Goal: Transaction & Acquisition: Book appointment/travel/reservation

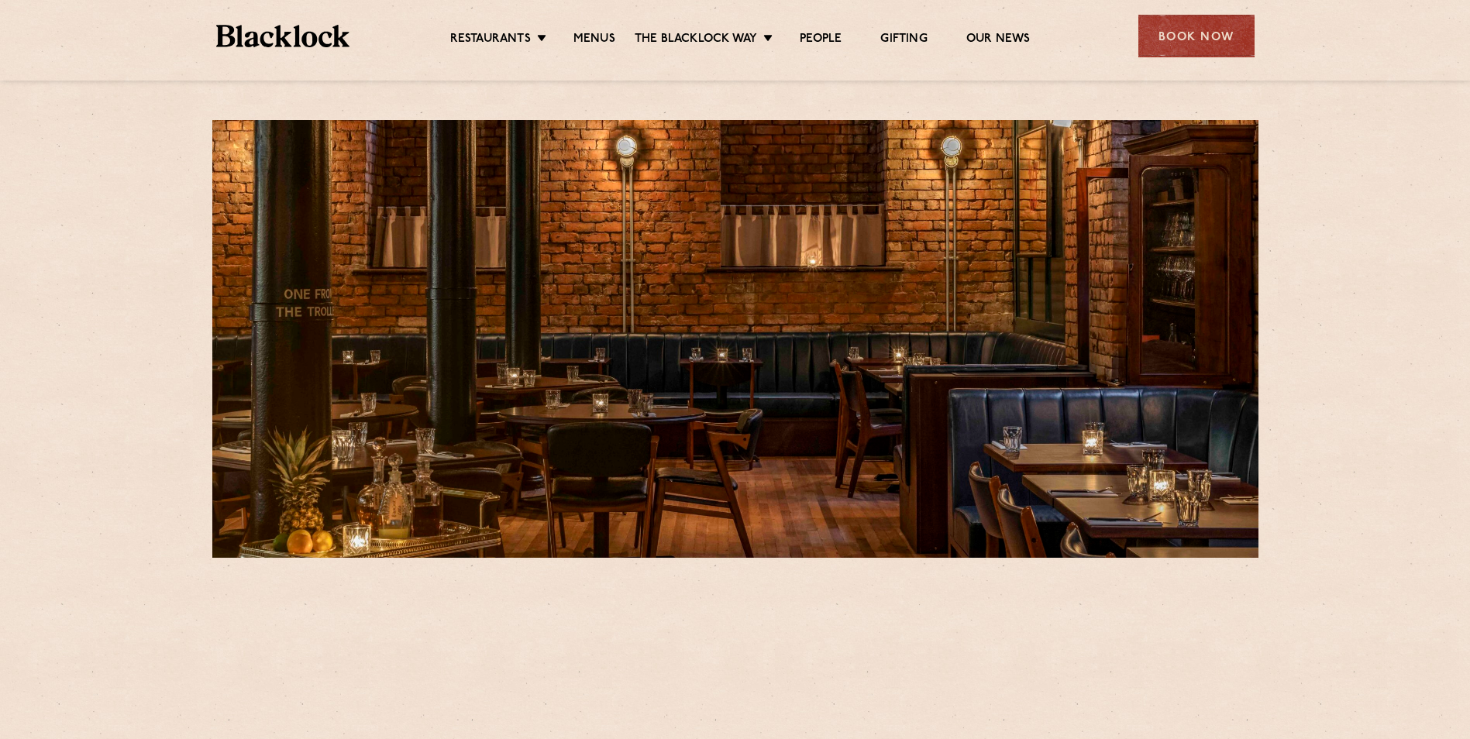
drag, startPoint x: 762, startPoint y: 339, endPoint x: 741, endPoint y: 275, distance: 67.4
click at [761, 339] on div at bounding box center [735, 339] width 1046 height 438
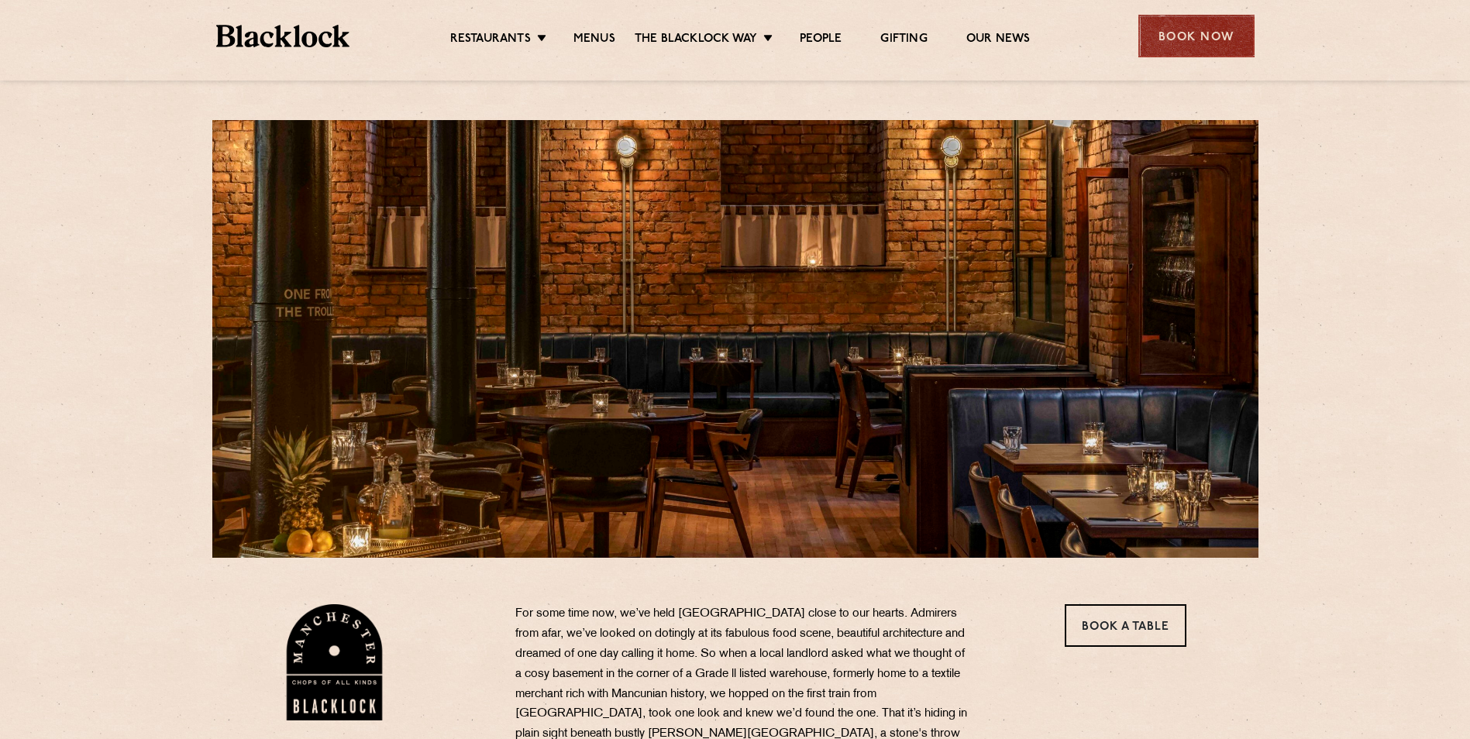
click at [1194, 28] on div "Book Now" at bounding box center [1196, 36] width 116 height 43
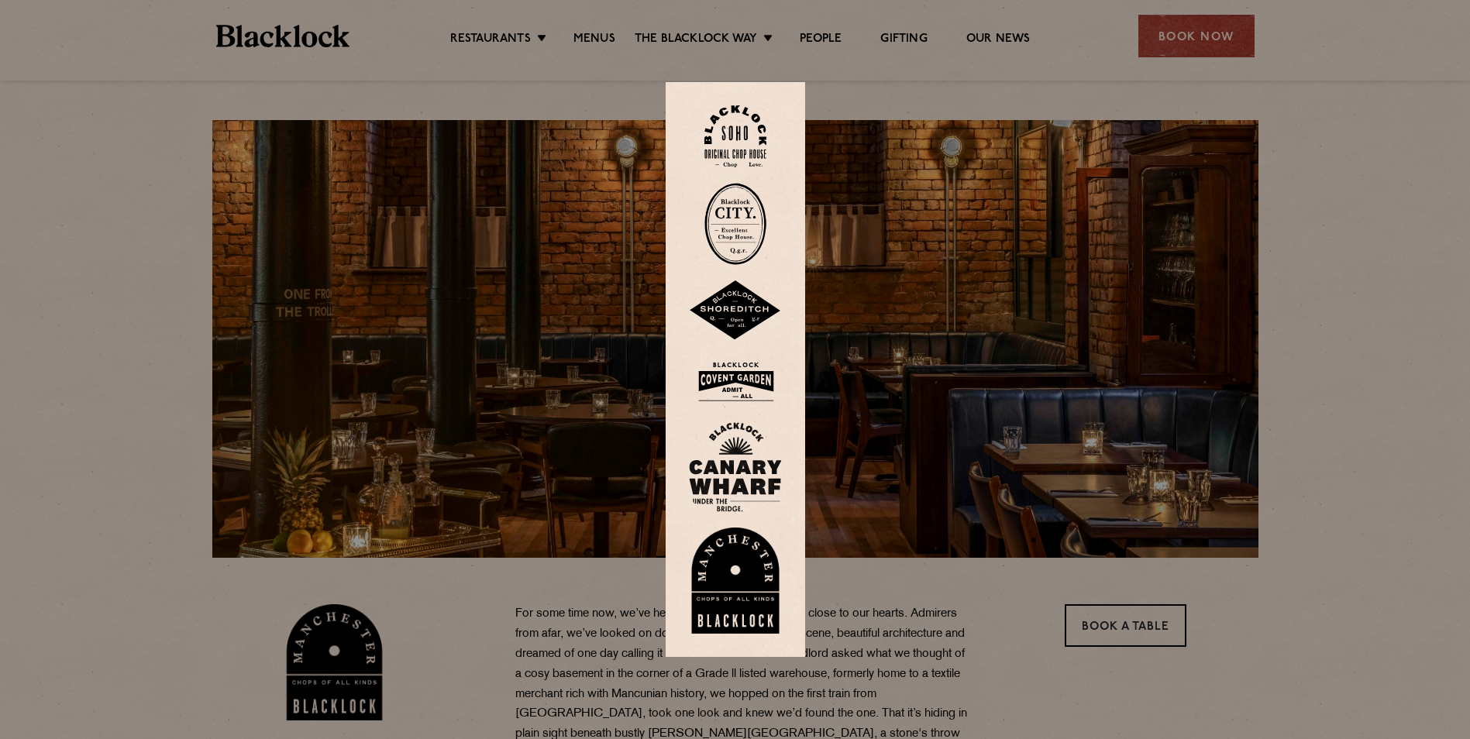
click at [729, 573] on img at bounding box center [735, 581] width 93 height 107
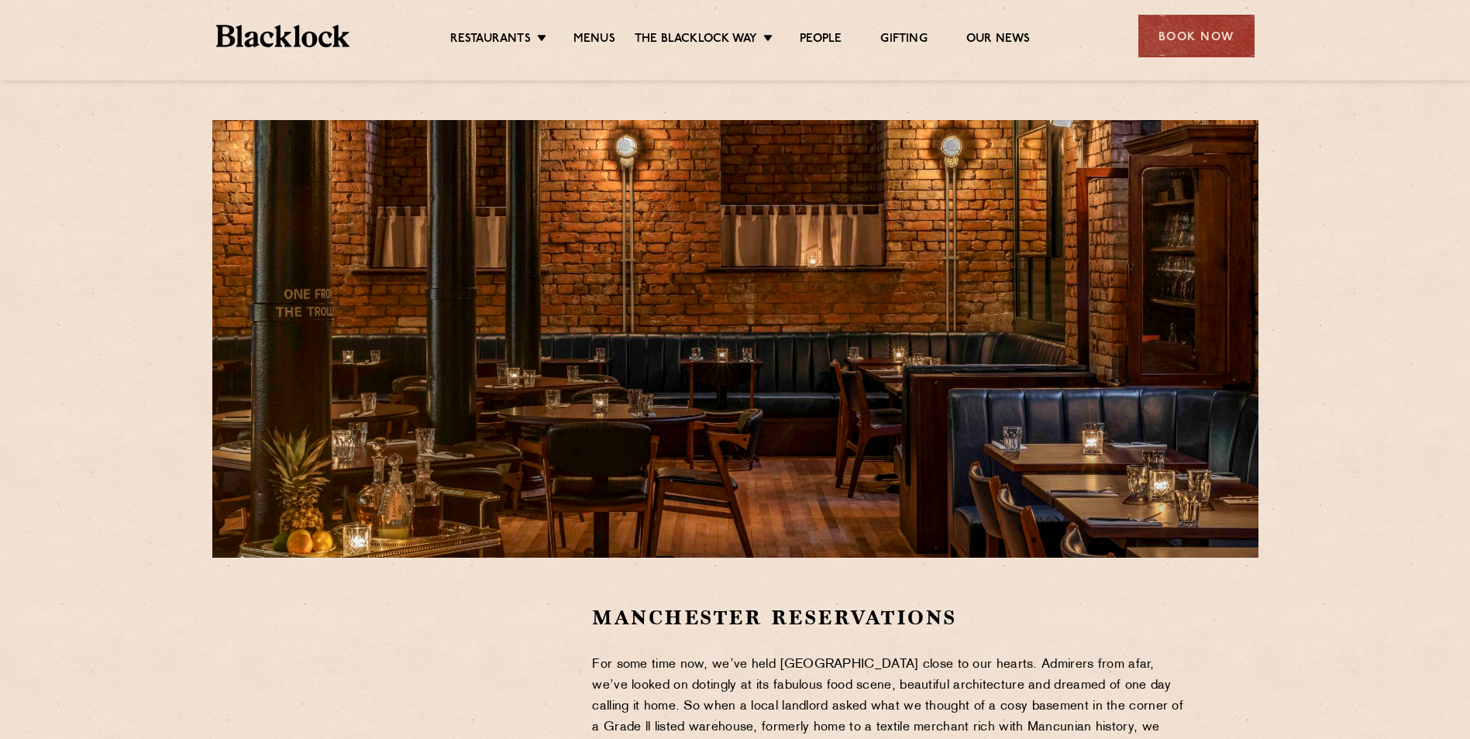
scroll to position [310, 0]
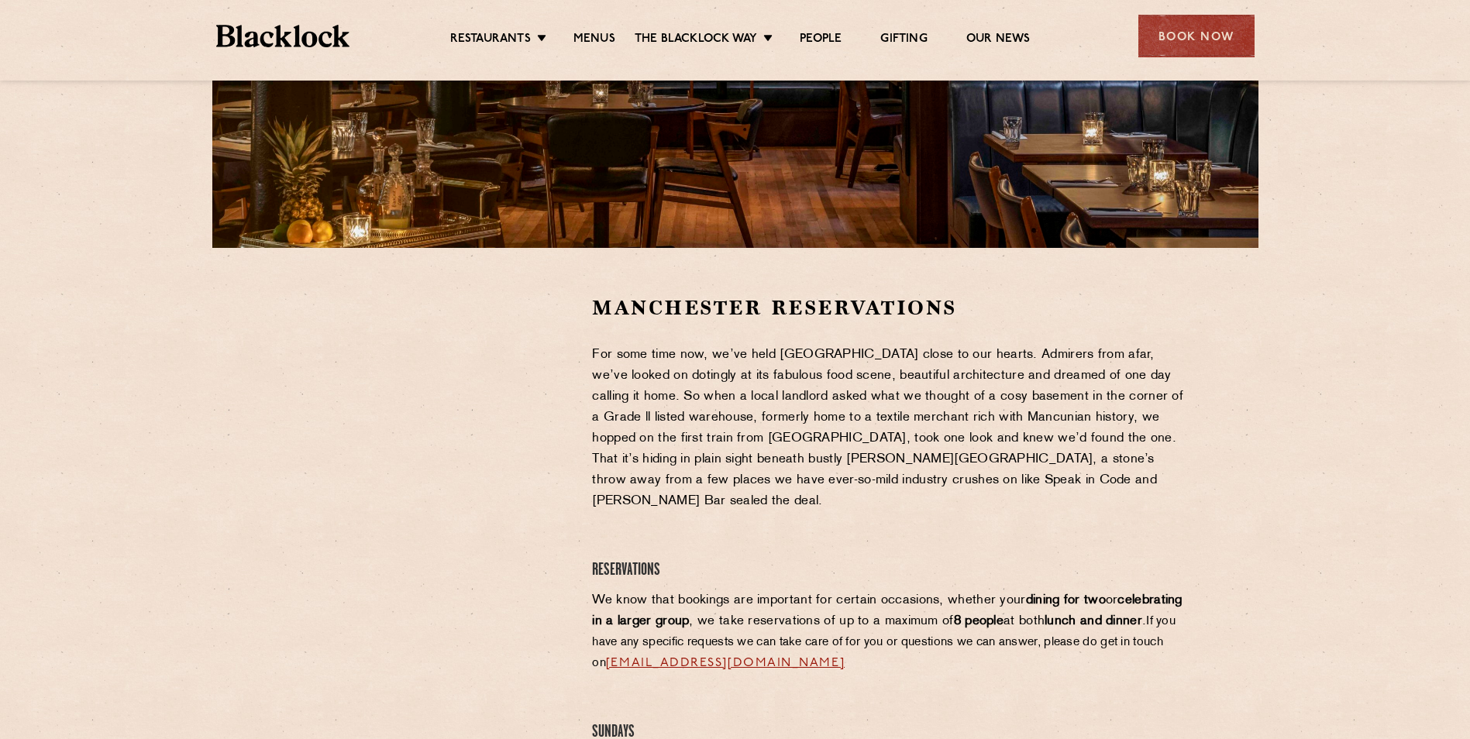
drag, startPoint x: 170, startPoint y: 402, endPoint x: 184, endPoint y: 402, distance: 13.9
click at [171, 402] on section "Manchester Reservations For some time now, we’ve held Manchester close to our h…" at bounding box center [735, 753] width 1470 height 1011
